Goal: Navigation & Orientation: Find specific page/section

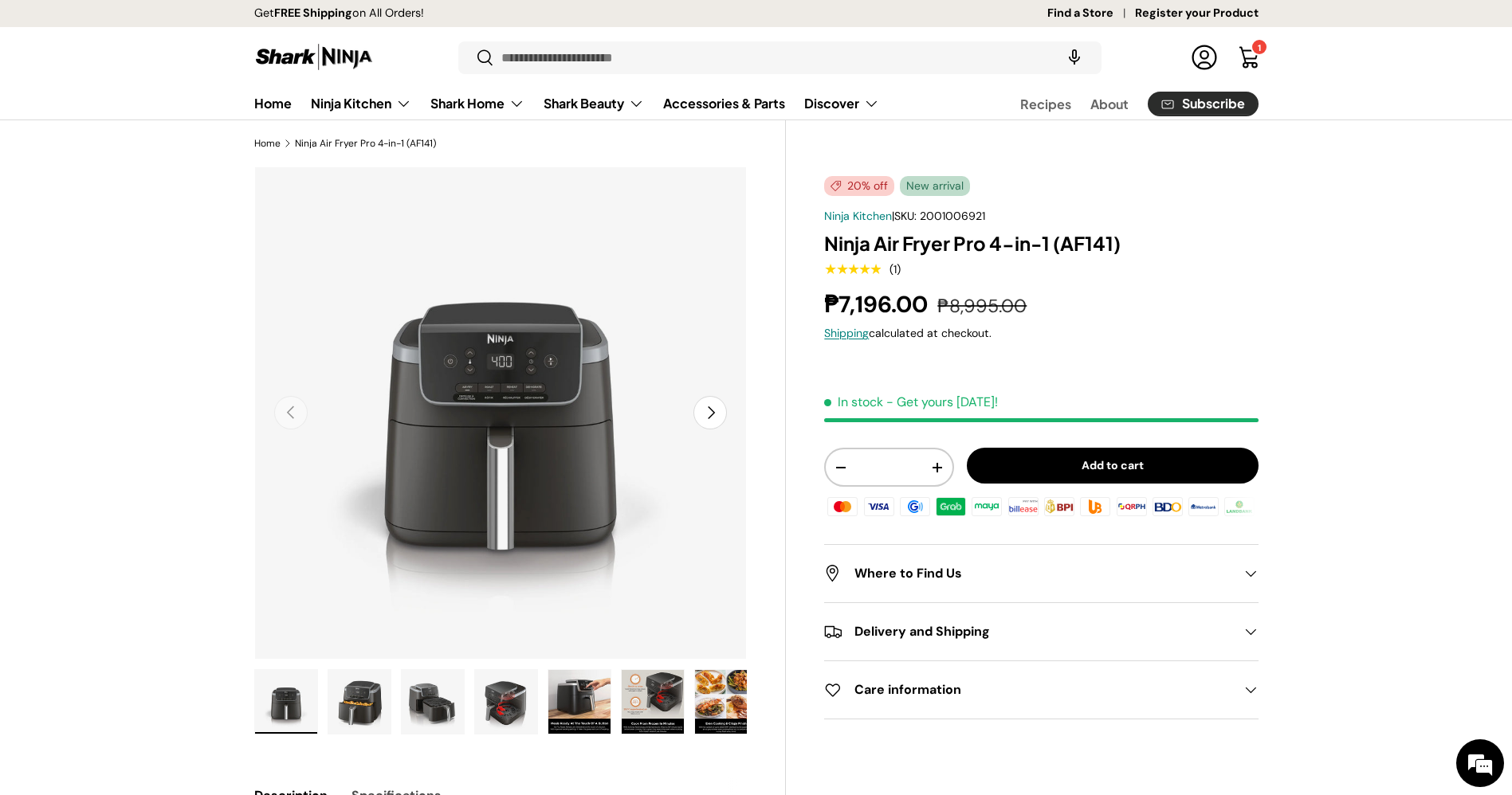
click at [304, 51] on img at bounding box center [314, 57] width 120 height 31
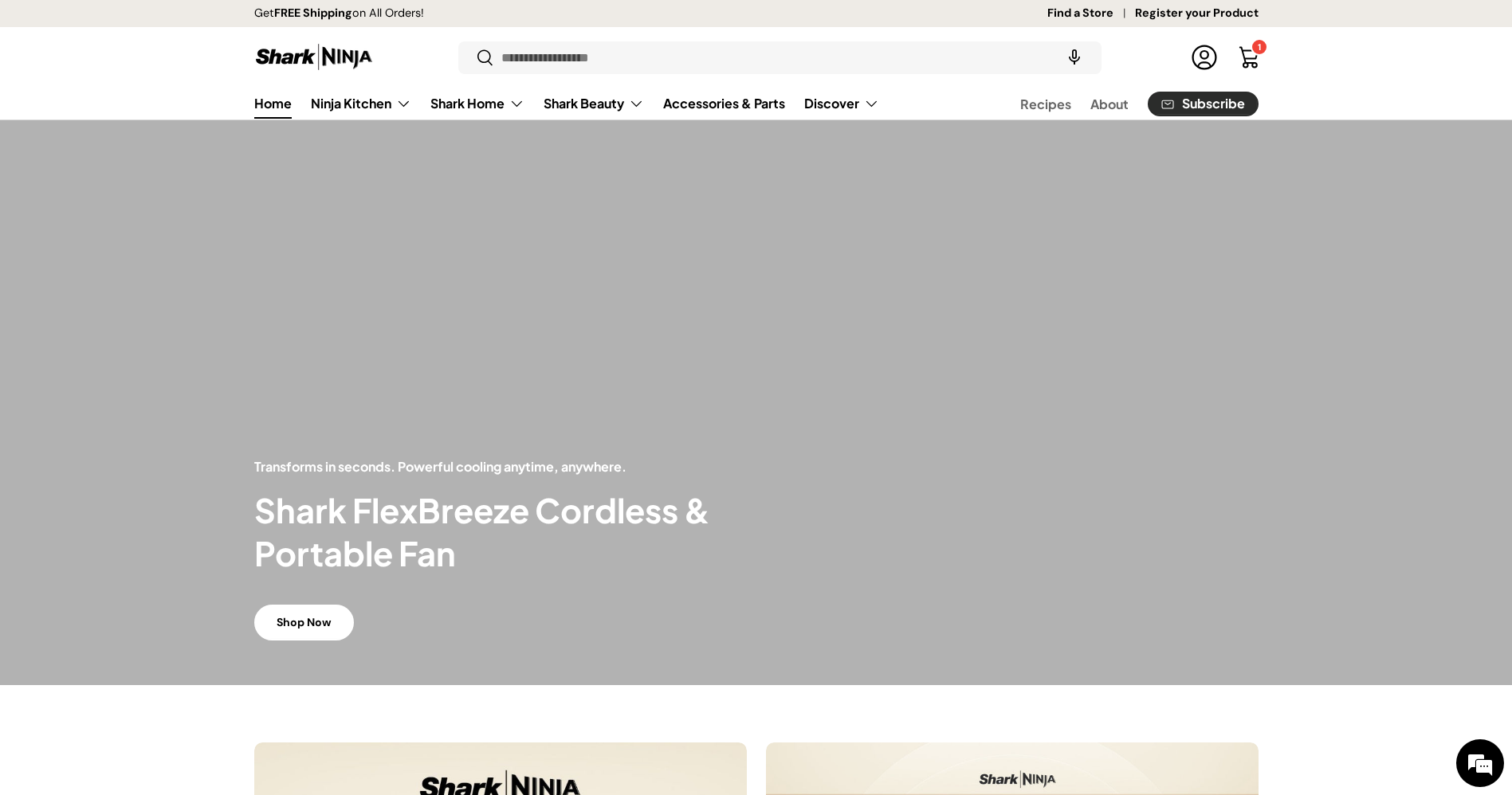
click at [1108, 18] on link "Find a Store" at bounding box center [1091, 14] width 88 height 18
